Goal: Transaction & Acquisition: Purchase product/service

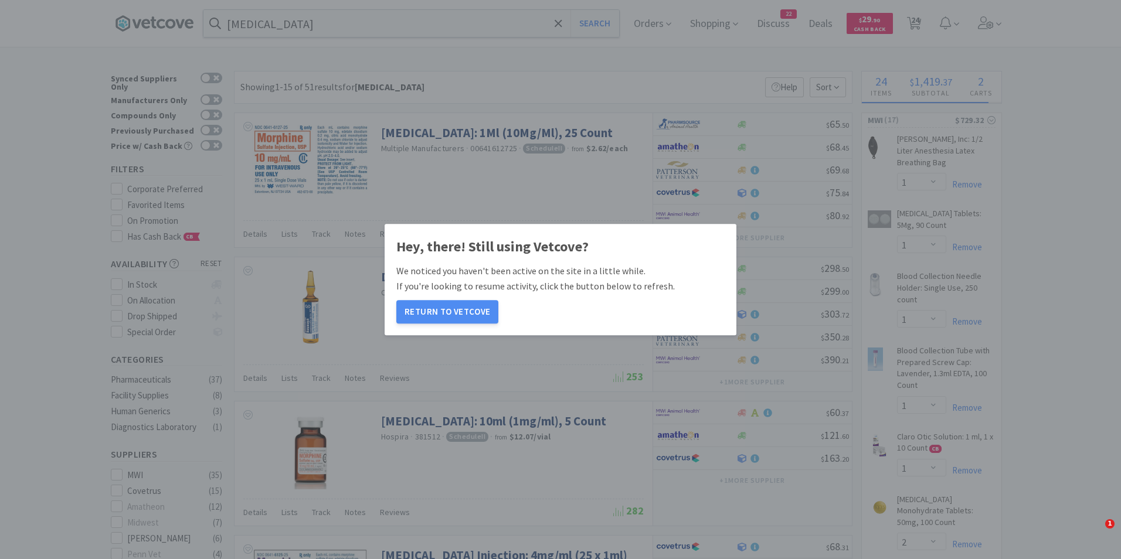
select select "1"
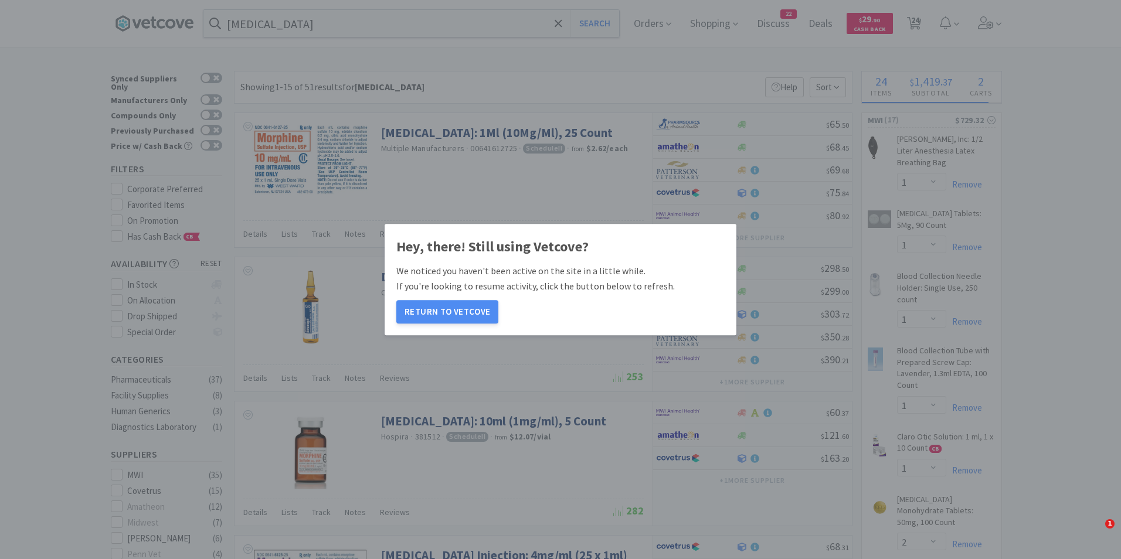
select select "2"
select select "1"
select select "2"
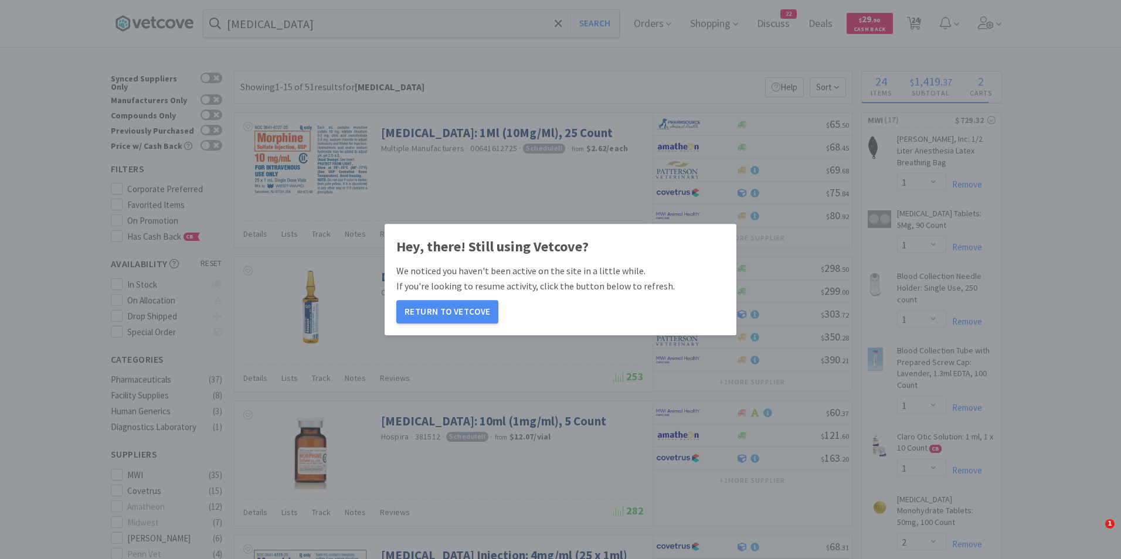
select select "1"
select select "4"
select select "1"
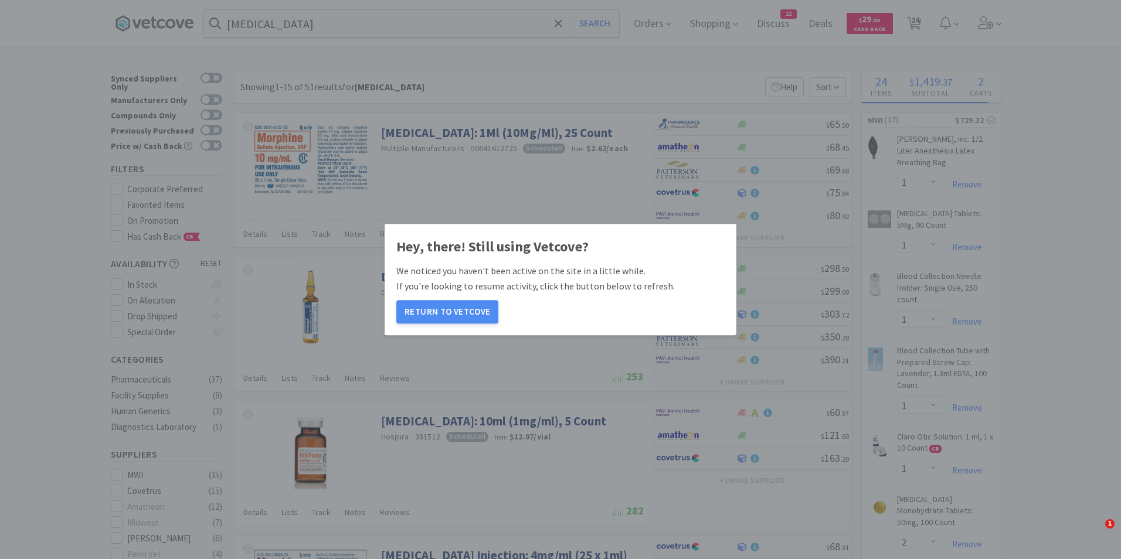
select select "1"
select select "3"
select select "1"
select select "3"
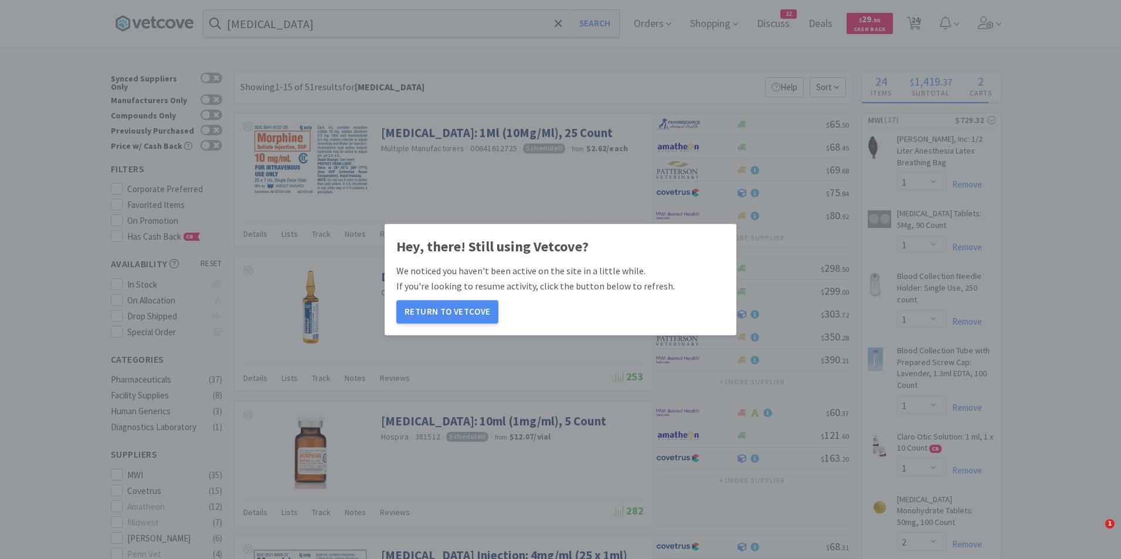
select select "1"
select select "50"
select select "1"
click at [449, 317] on button "Return to Vetcove" at bounding box center [447, 311] width 102 height 23
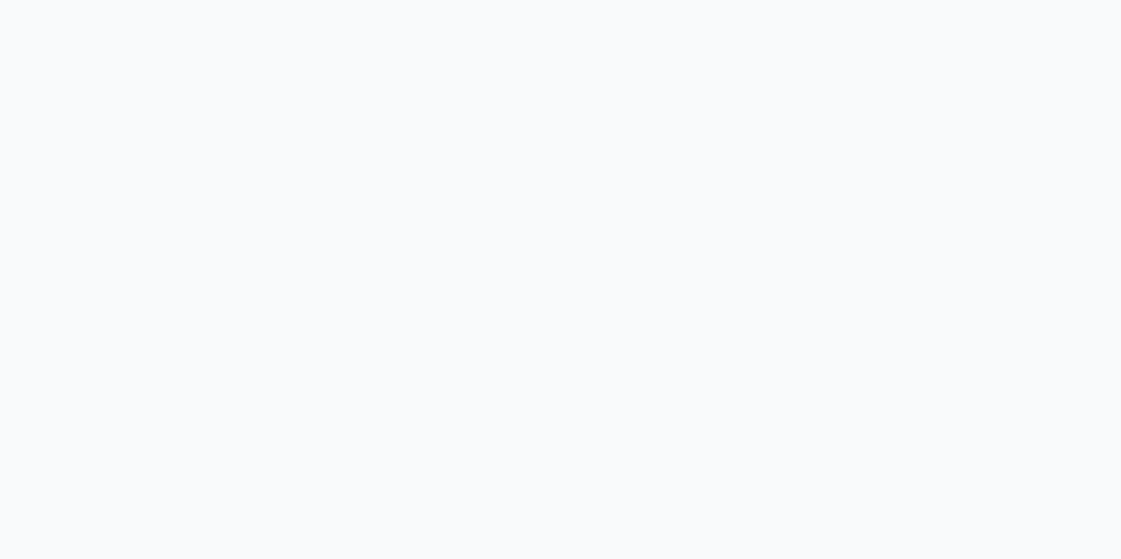
click at [450, 315] on body at bounding box center [560, 279] width 1121 height 559
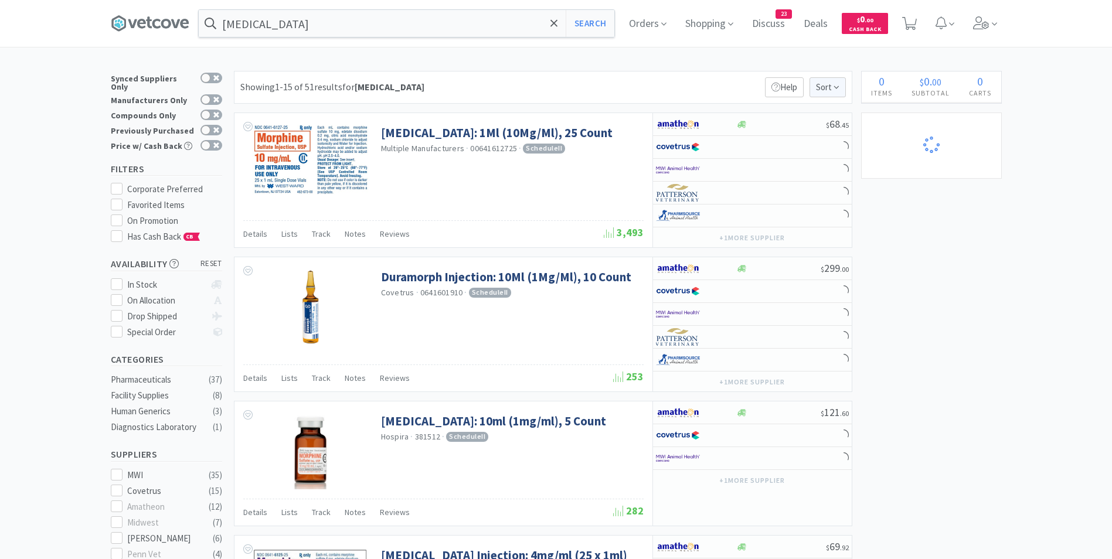
select select "10"
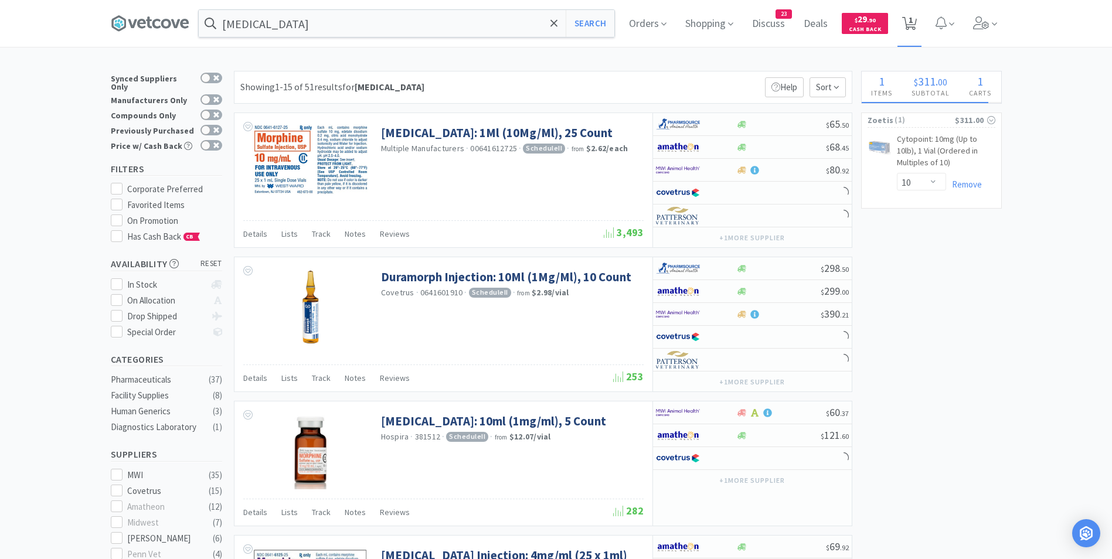
click at [913, 22] on span "1" at bounding box center [910, 19] width 4 height 47
select select "10"
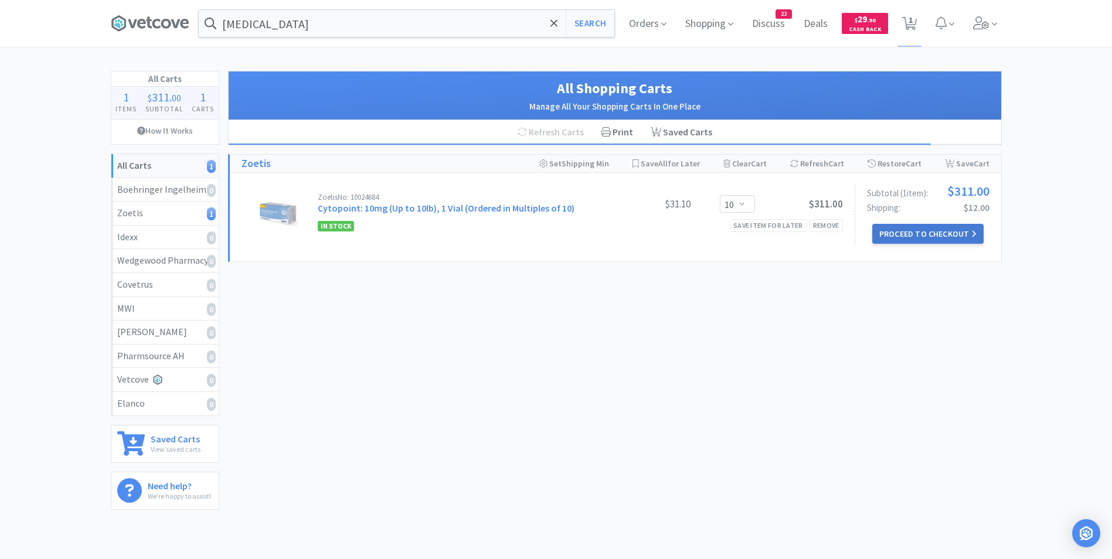
click at [916, 227] on button "Proceed to Checkout" at bounding box center [927, 234] width 111 height 20
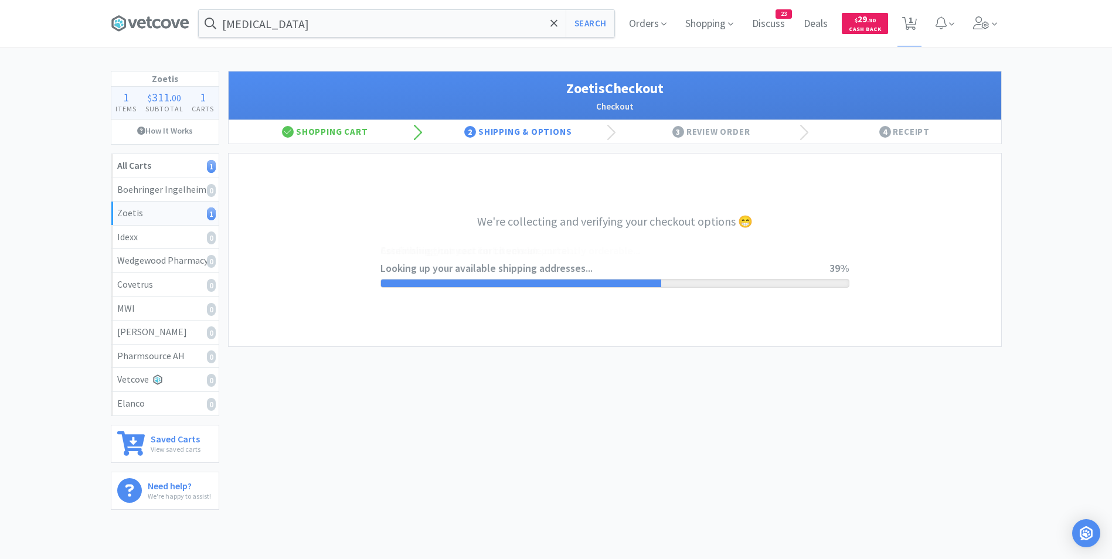
select select "invoice"
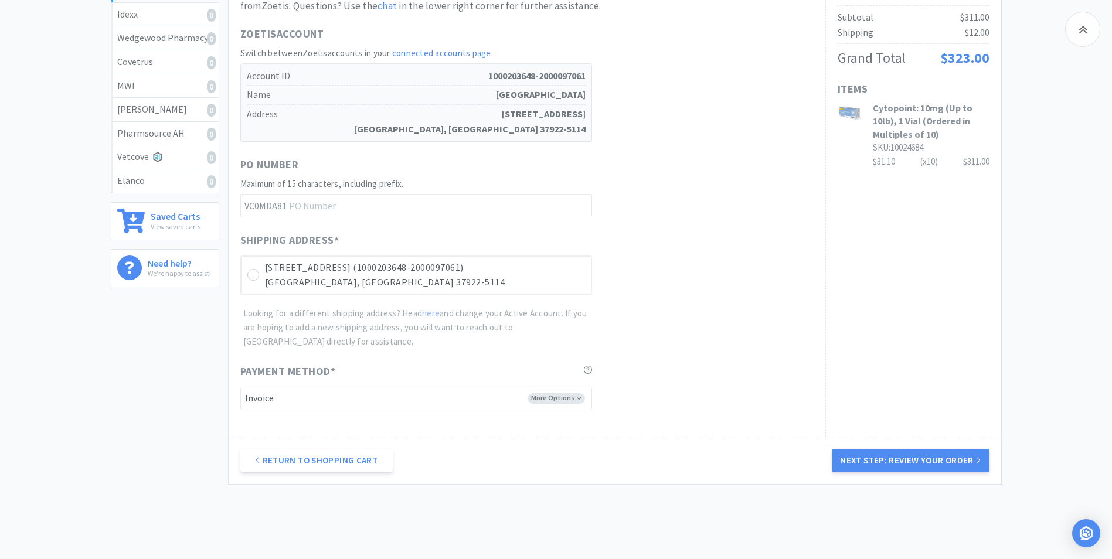
scroll to position [268, 0]
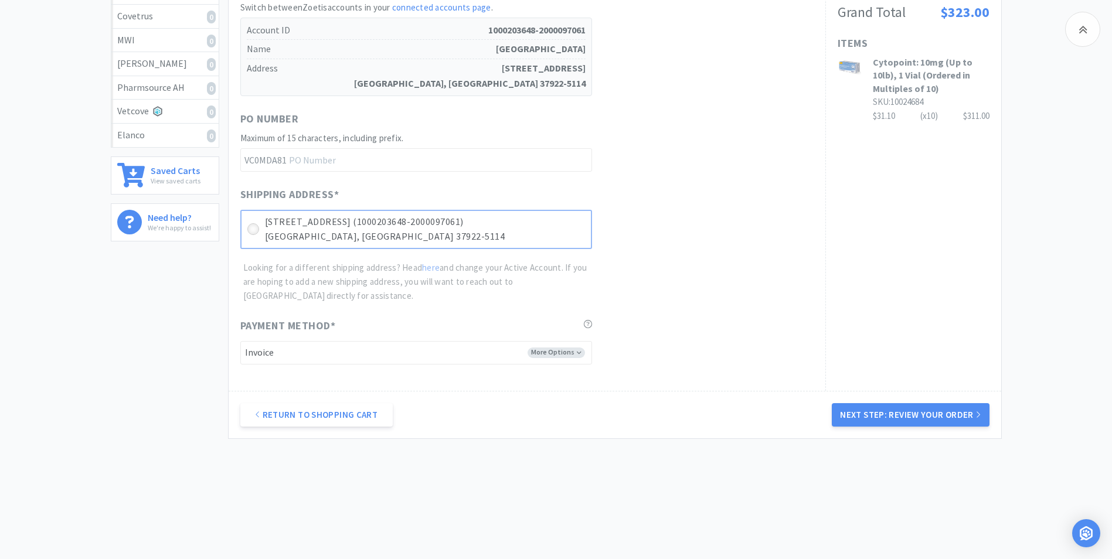
click at [254, 234] on div at bounding box center [253, 229] width 12 height 12
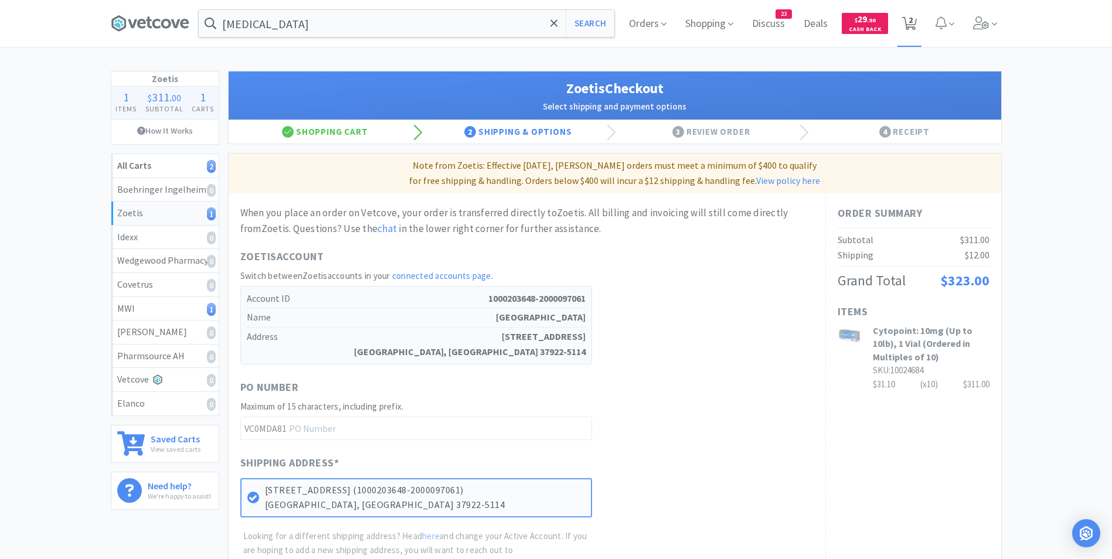
click at [908, 25] on span "2" at bounding box center [910, 19] width 4 height 47
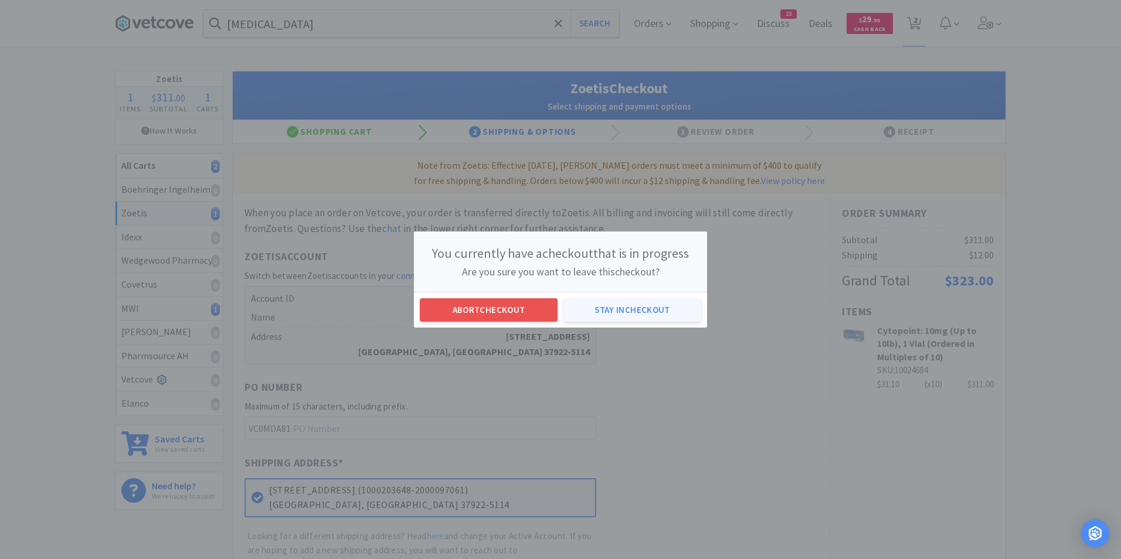
click at [622, 311] on button "Stay in checkout" at bounding box center [632, 309] width 138 height 23
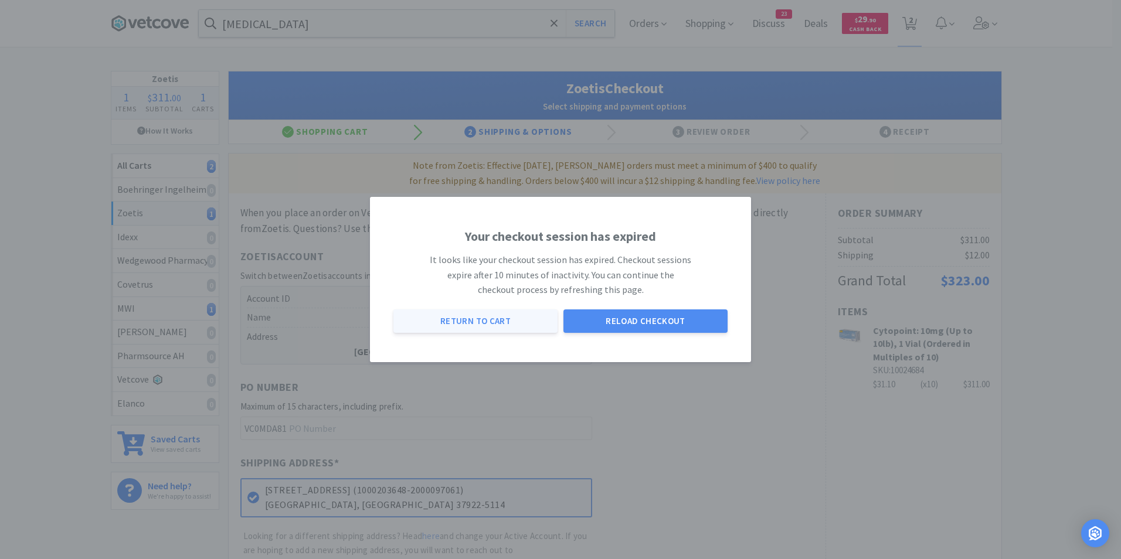
click at [481, 322] on button "Return to Cart" at bounding box center [475, 320] width 164 height 23
select select "10"
select select "1"
